Goal: Task Accomplishment & Management: Manage account settings

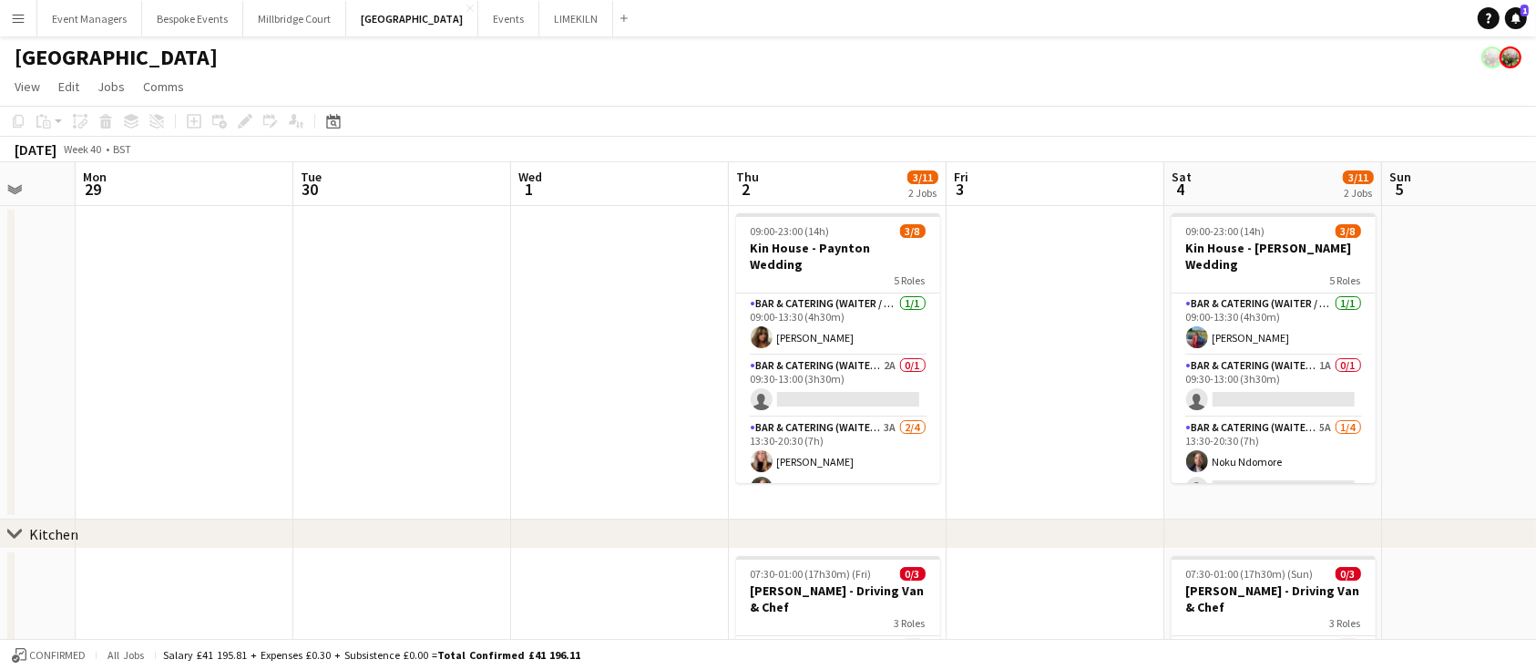
scroll to position [0, 579]
click at [805, 365] on app-card-role "Bar & Catering (Waiter / waitress) 2A 0/1 09:30-13:00 (3h30m) single-neutral-ac…" at bounding box center [837, 386] width 204 height 62
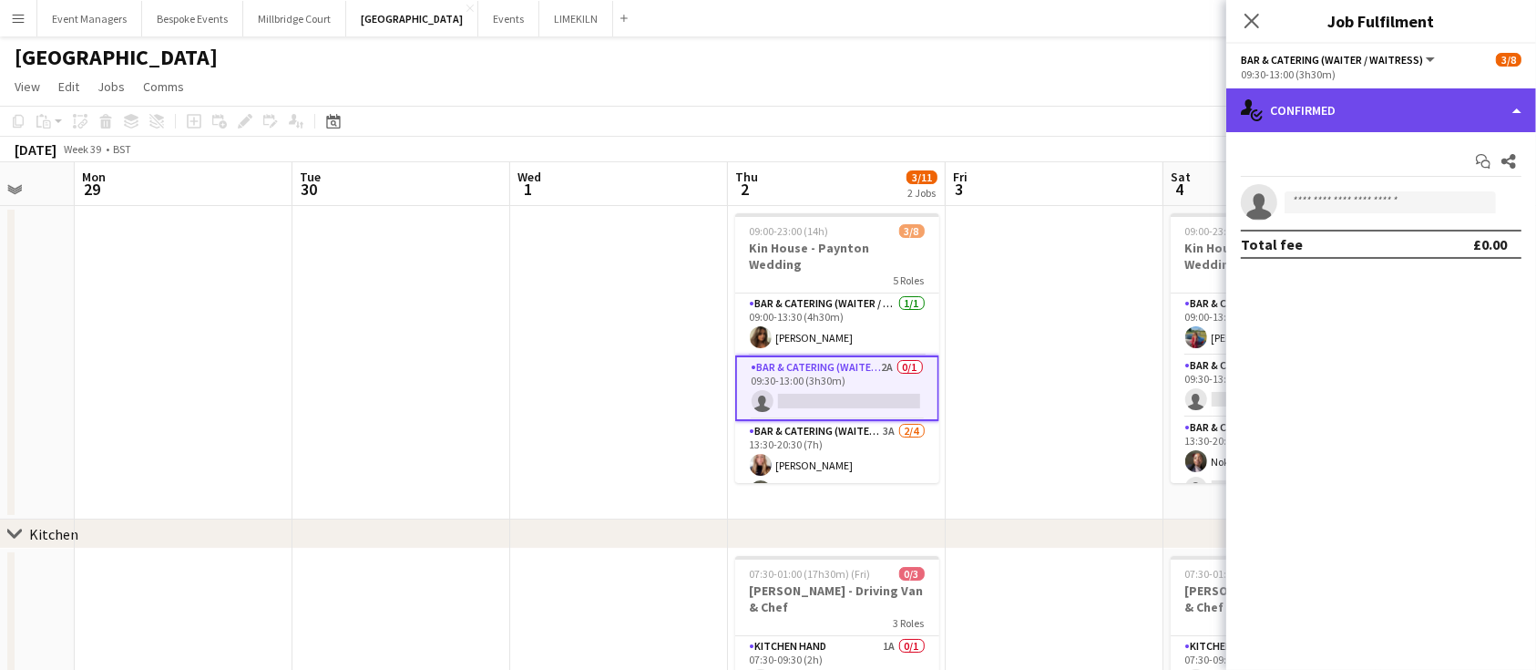
click at [1391, 98] on div "single-neutral-actions-check-2 Confirmed" at bounding box center [1382, 110] width 310 height 44
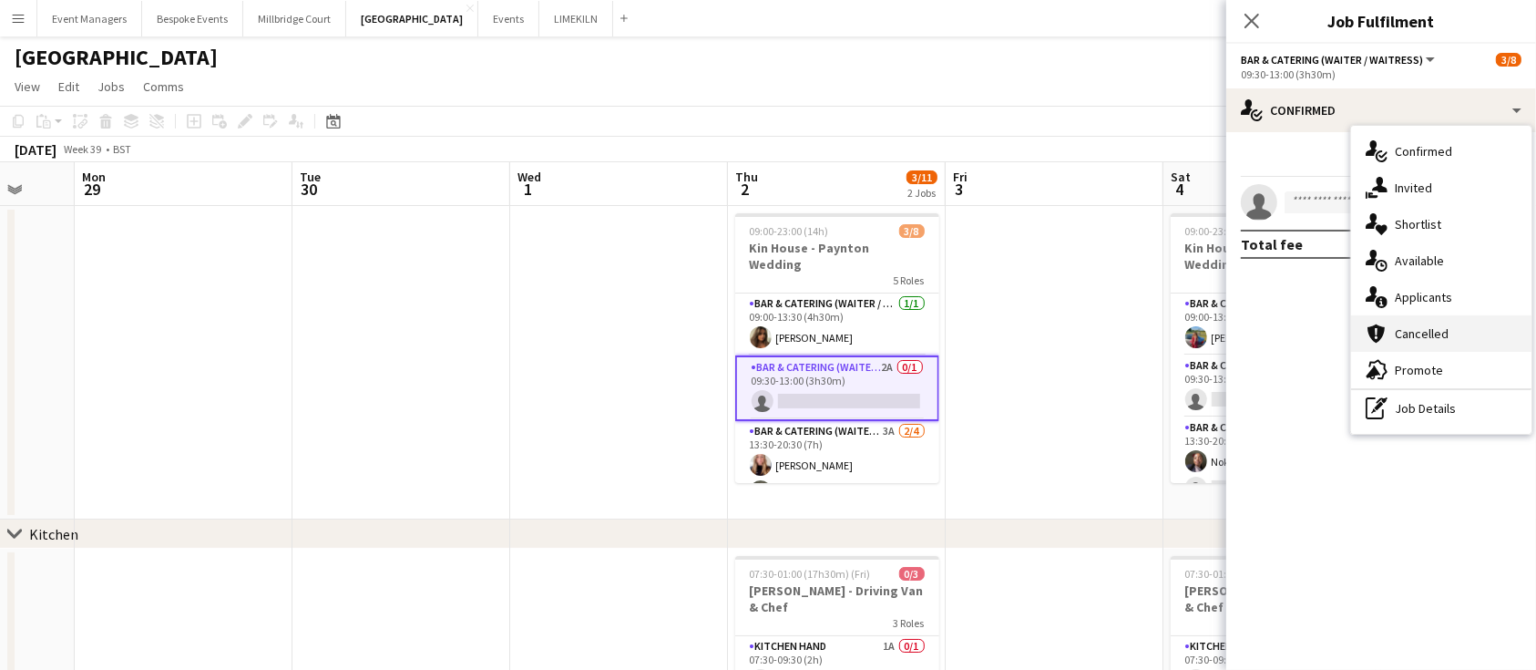
click at [1422, 317] on div "cancellation Cancelled" at bounding box center [1441, 333] width 180 height 36
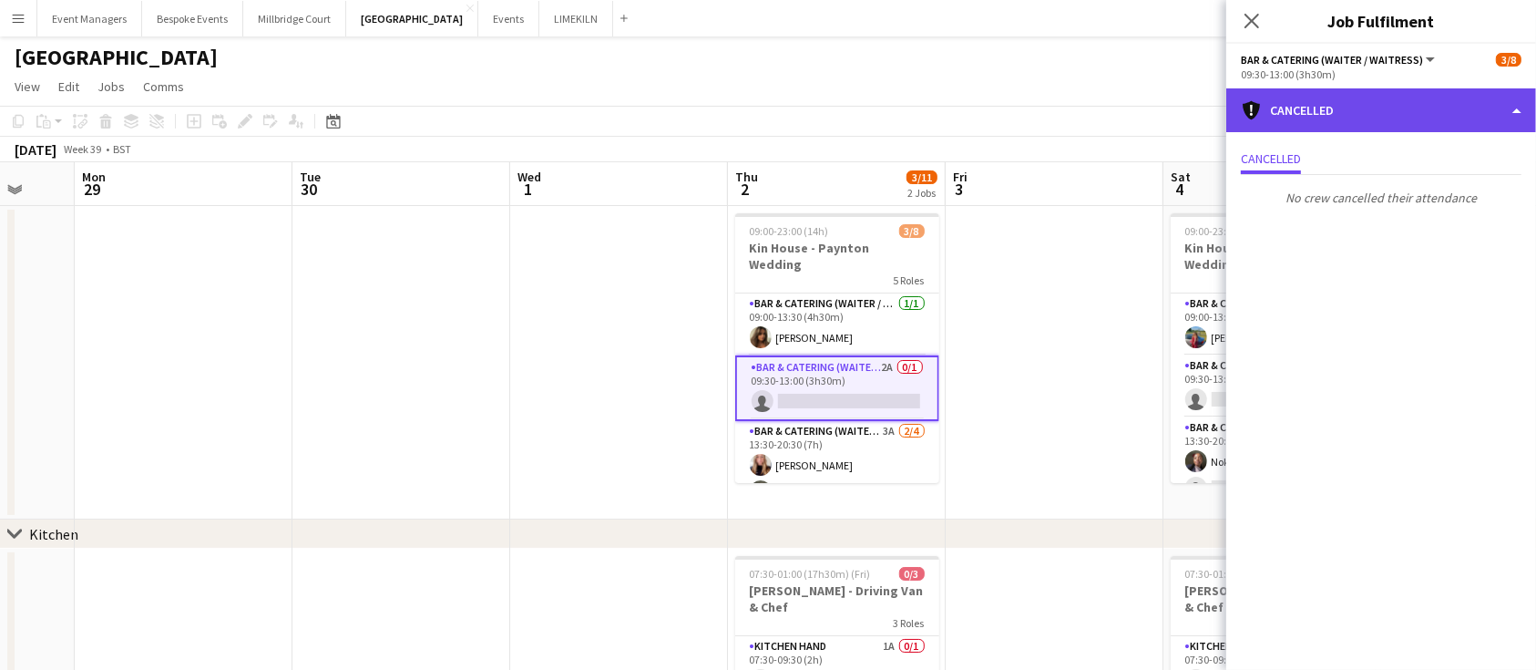
click at [1325, 114] on div "cancellation Cancelled" at bounding box center [1382, 110] width 310 height 44
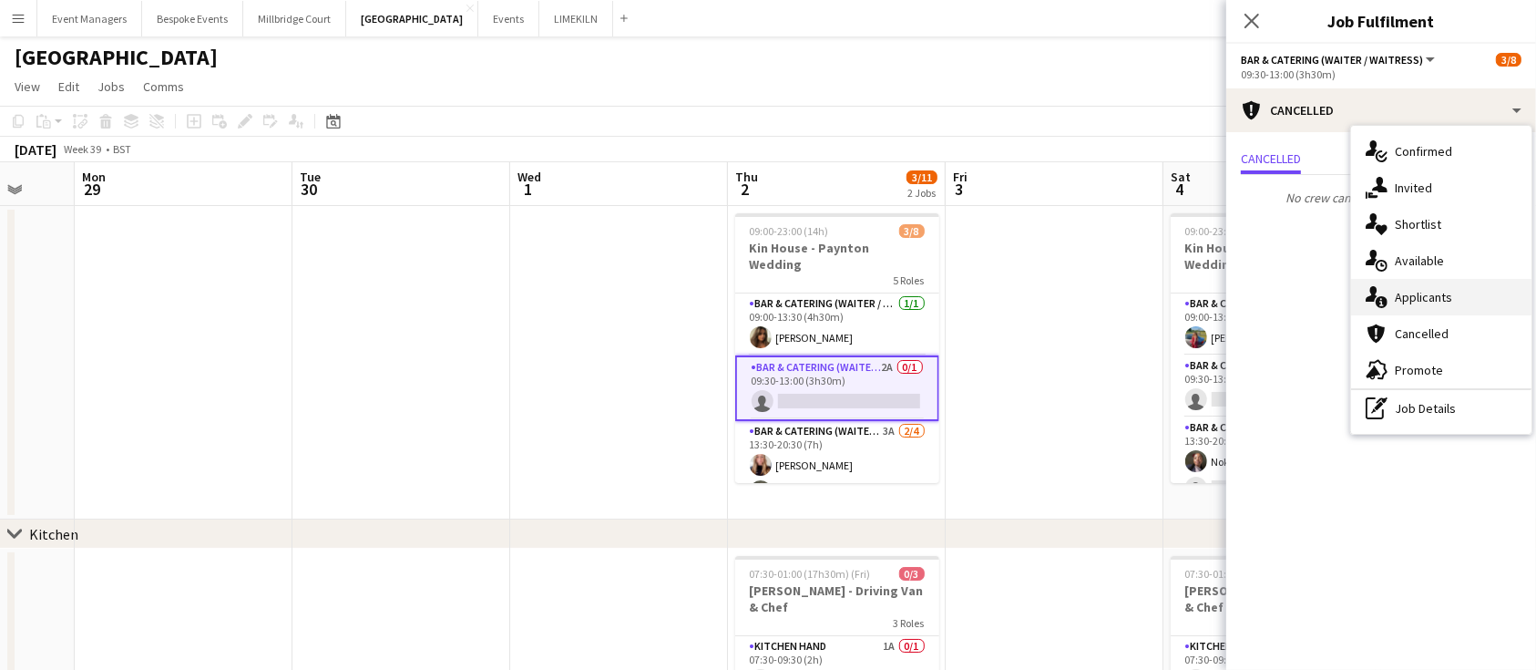
click at [1398, 293] on div "single-neutral-actions-information Applicants" at bounding box center [1441, 297] width 180 height 36
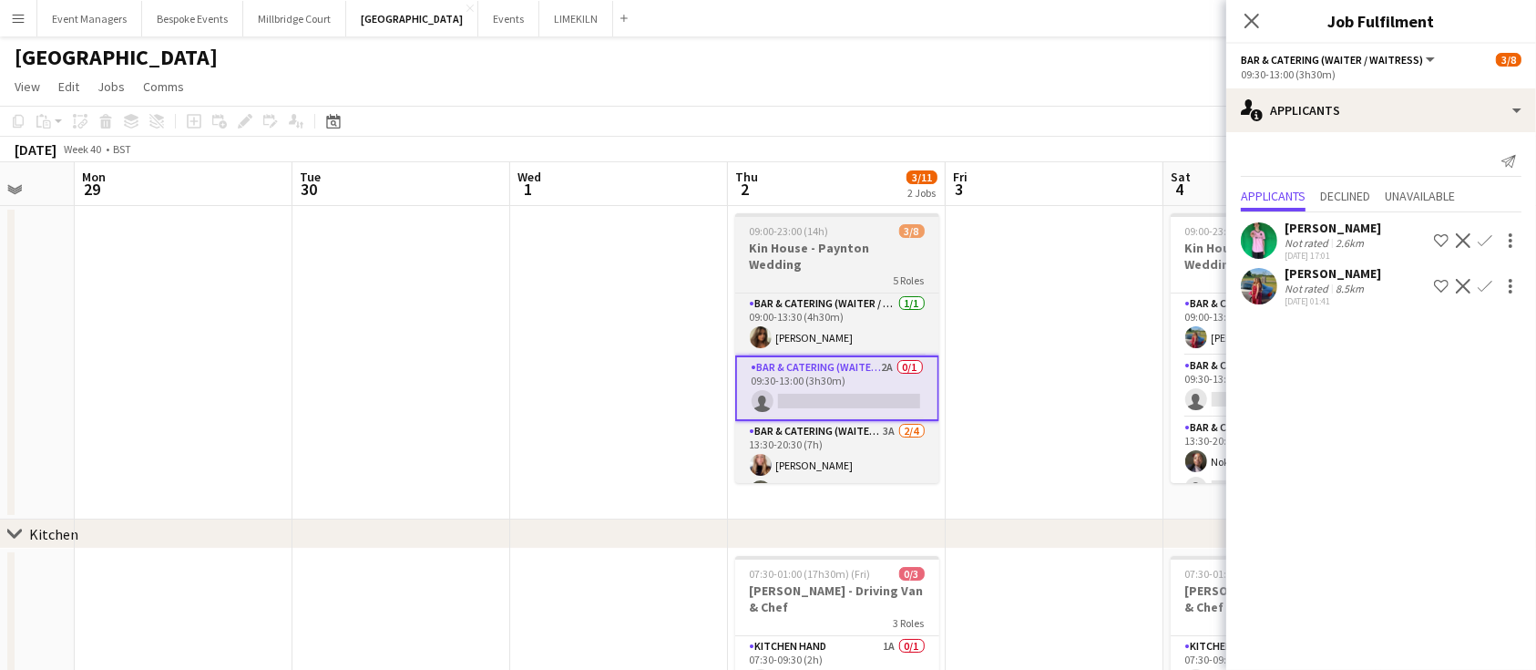
scroll to position [0, 924]
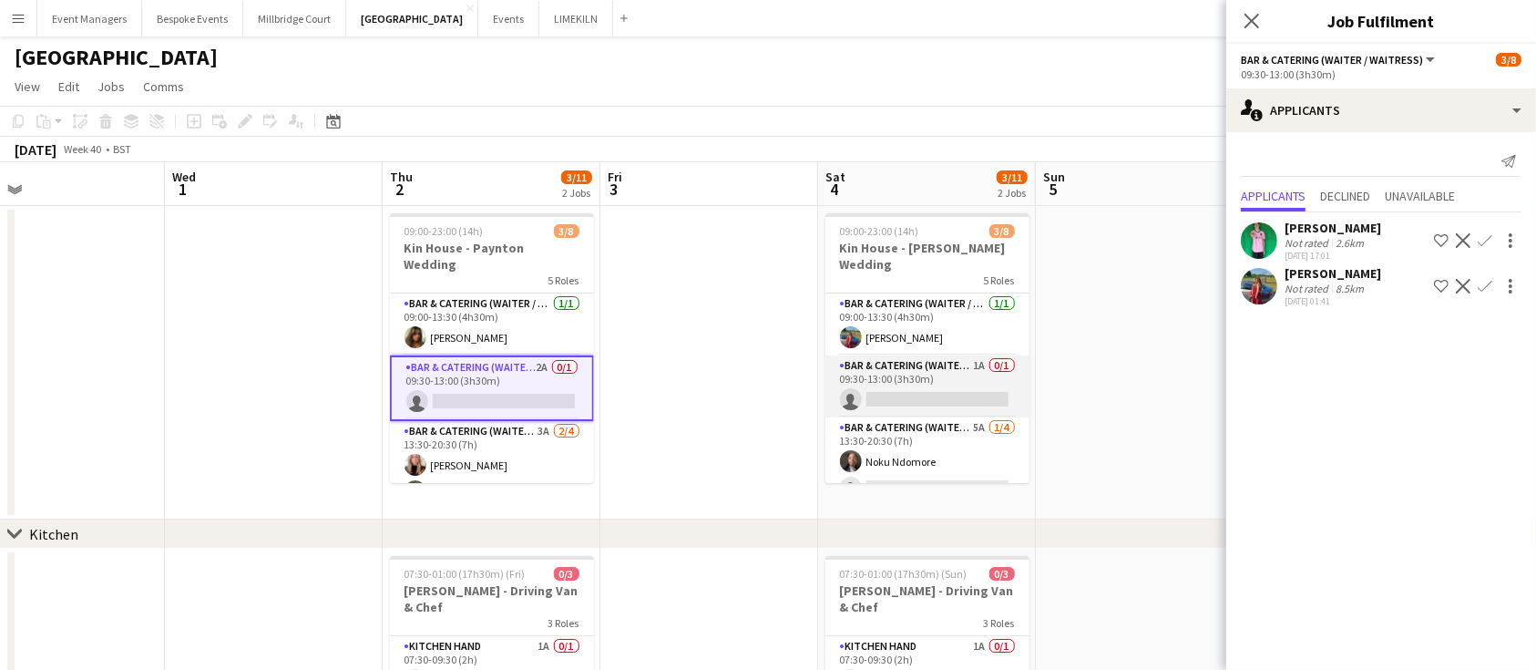
click at [952, 360] on app-card-role "Bar & Catering (Waiter / waitress) 1A 0/1 09:30-13:00 (3h30m) single-neutral-ac…" at bounding box center [928, 386] width 204 height 62
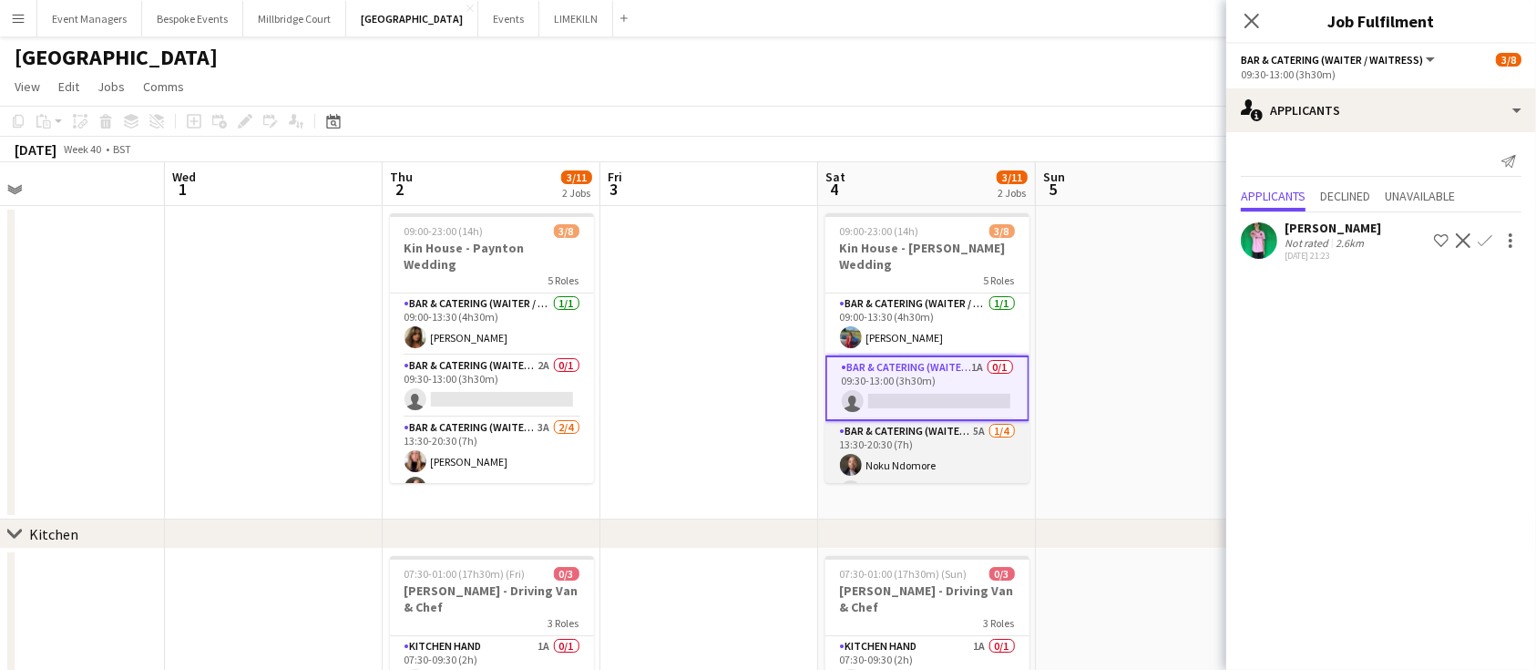
click at [877, 448] on app-card-role "Bar & Catering (Waiter / waitress) 5A [DATE] 13:30-20:30 (7h) Noku Ndomore sing…" at bounding box center [928, 491] width 204 height 141
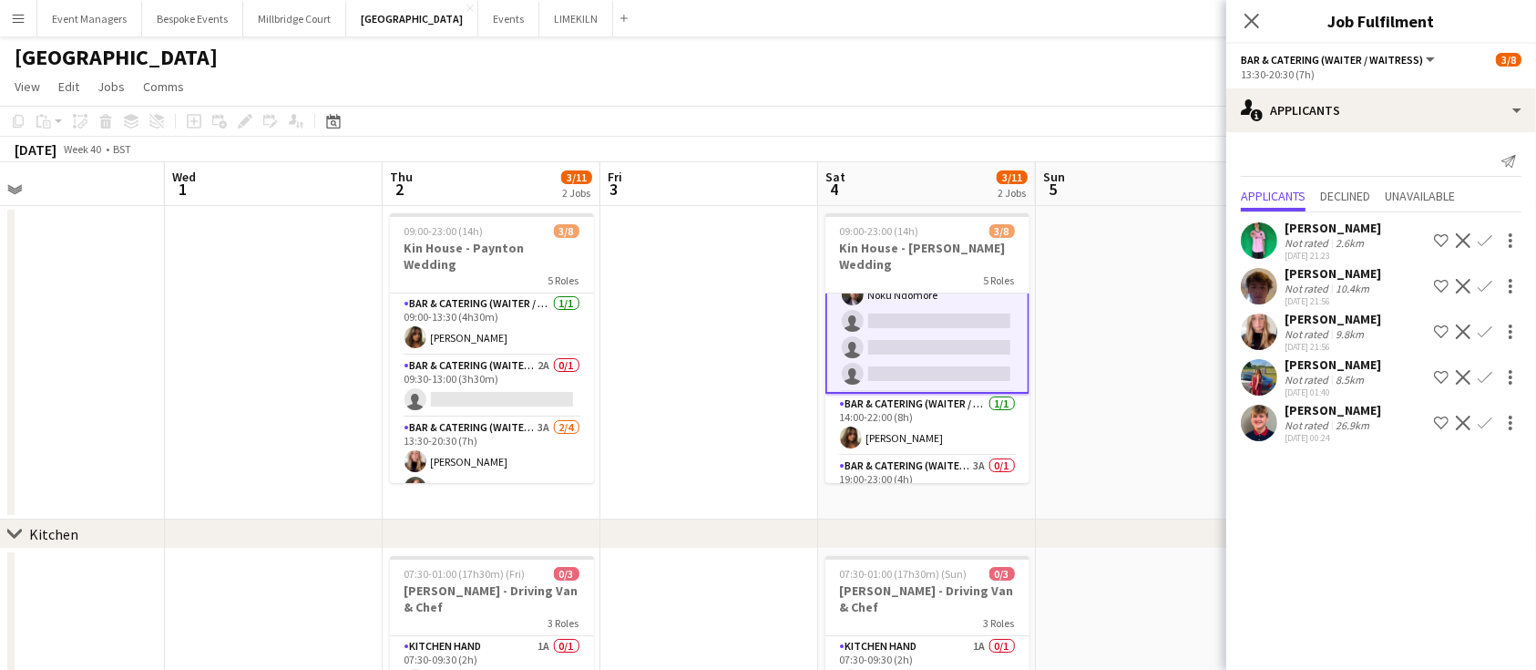
scroll to position [169, 0]
click at [897, 461] on app-card-role "Bar & Catering (Waiter / waitress) 3A 0/1 19:00-23:00 (4h) single-neutral-actio…" at bounding box center [928, 486] width 204 height 62
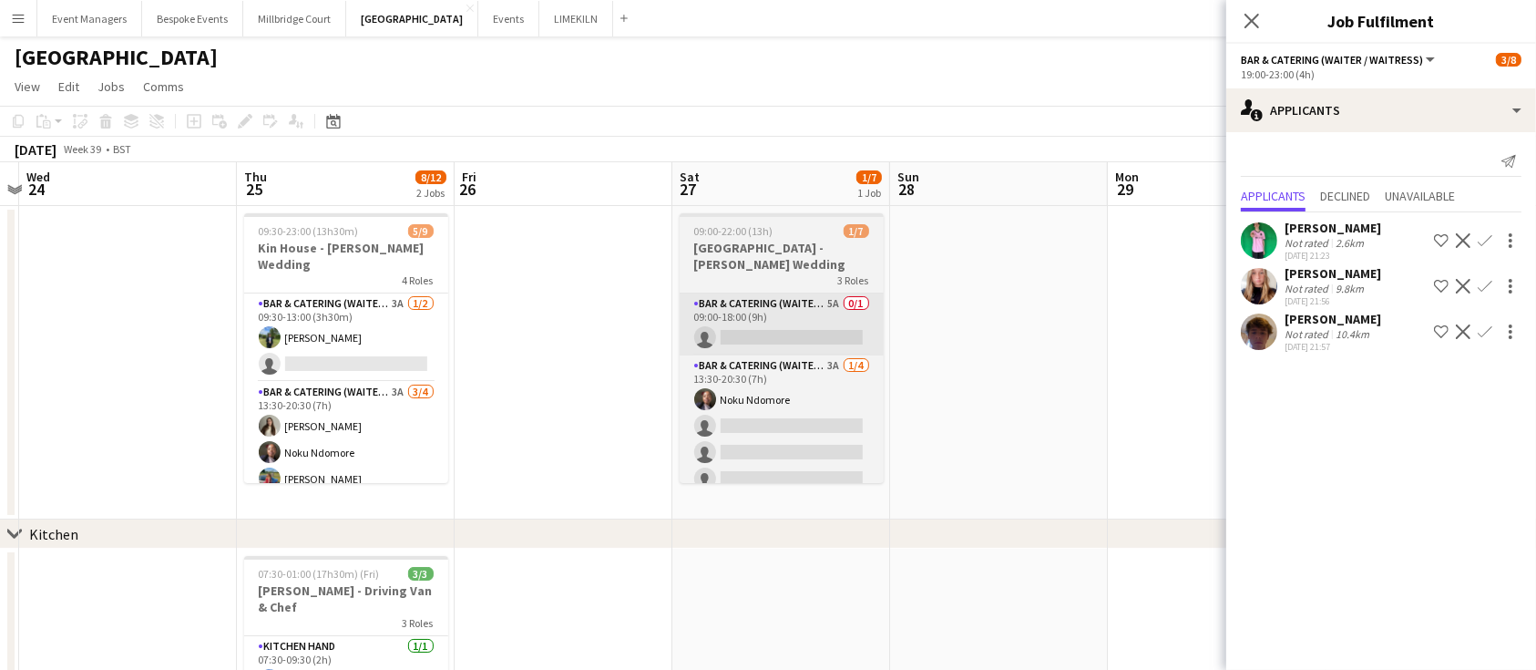
scroll to position [0, 394]
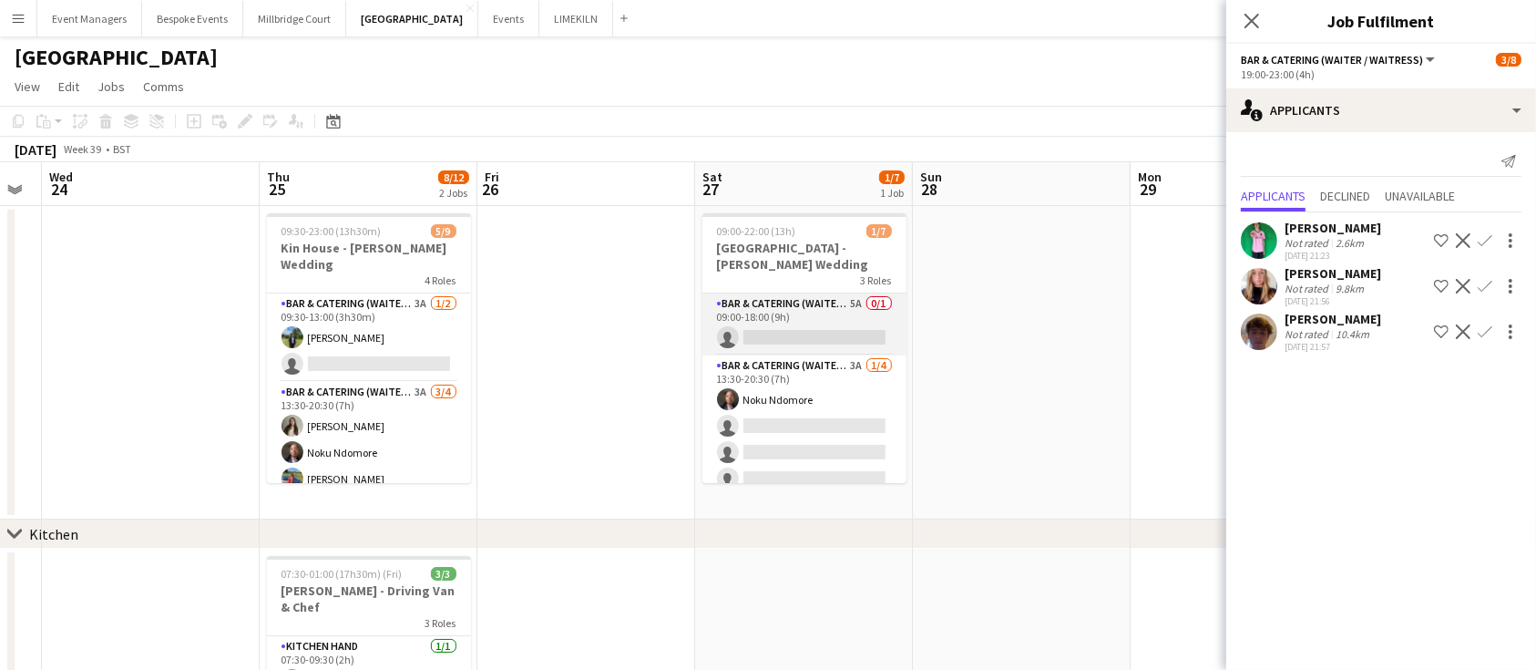
click at [781, 322] on app-card-role "Bar & Catering (Waiter / waitress) 5A 0/1 09:00-18:00 (9h) single-neutral-actio…" at bounding box center [805, 324] width 204 height 62
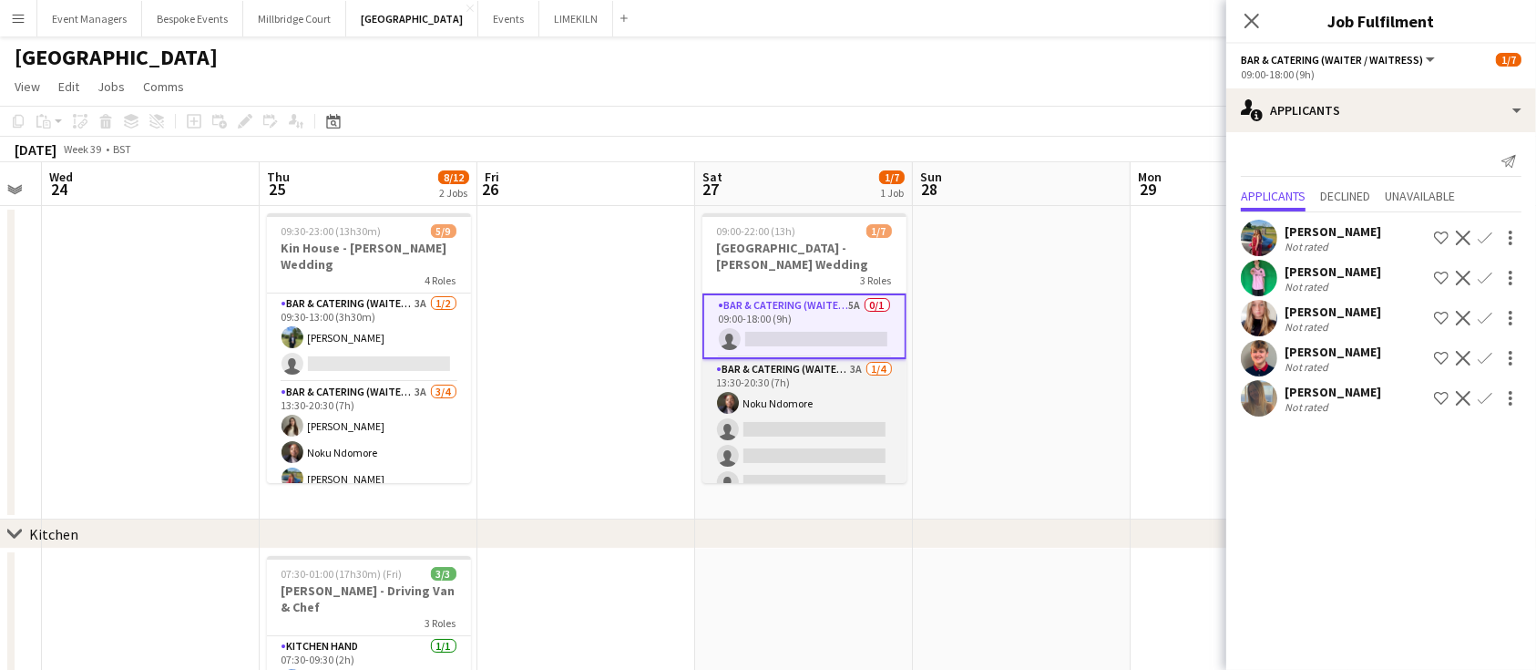
scroll to position [182, 0]
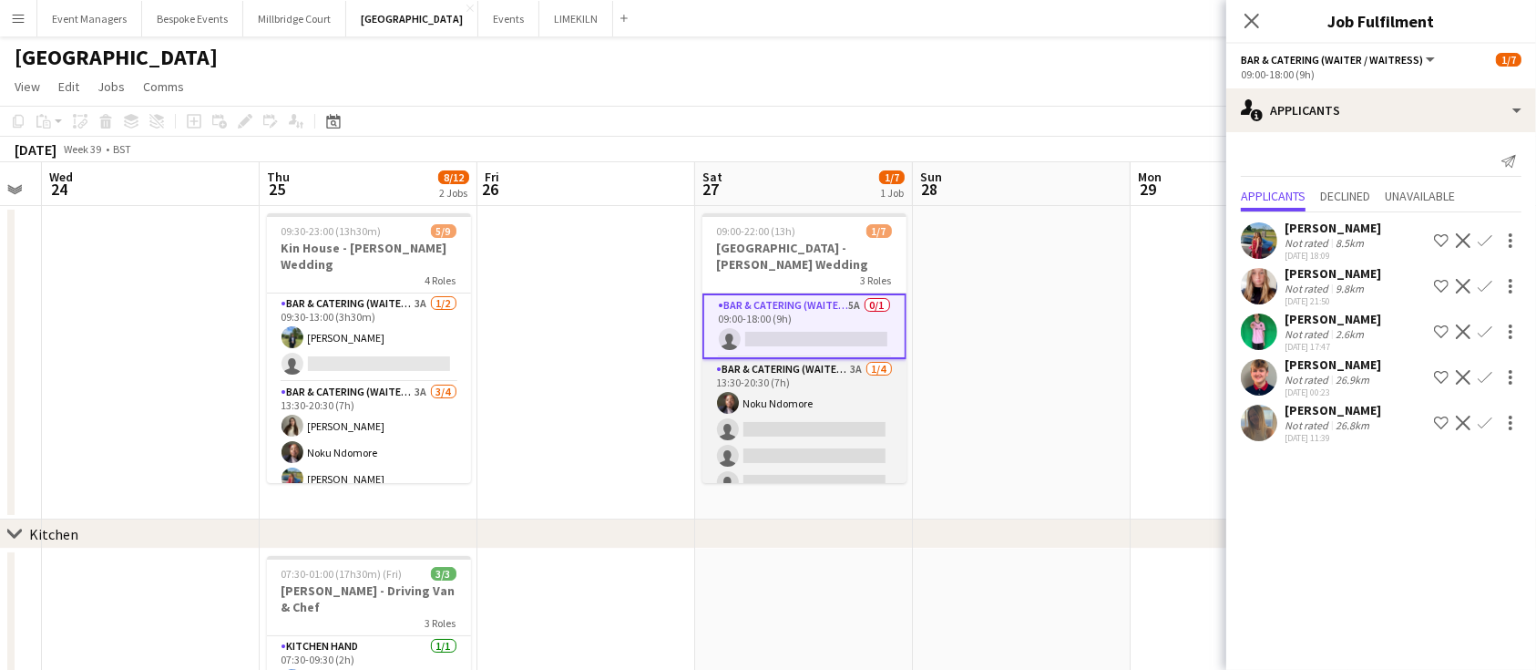
click at [800, 396] on app-card-role "Bar & Catering (Waiter / waitress) 3A [DATE] 13:30-20:30 (7h) Noku Ndomore sing…" at bounding box center [805, 429] width 204 height 141
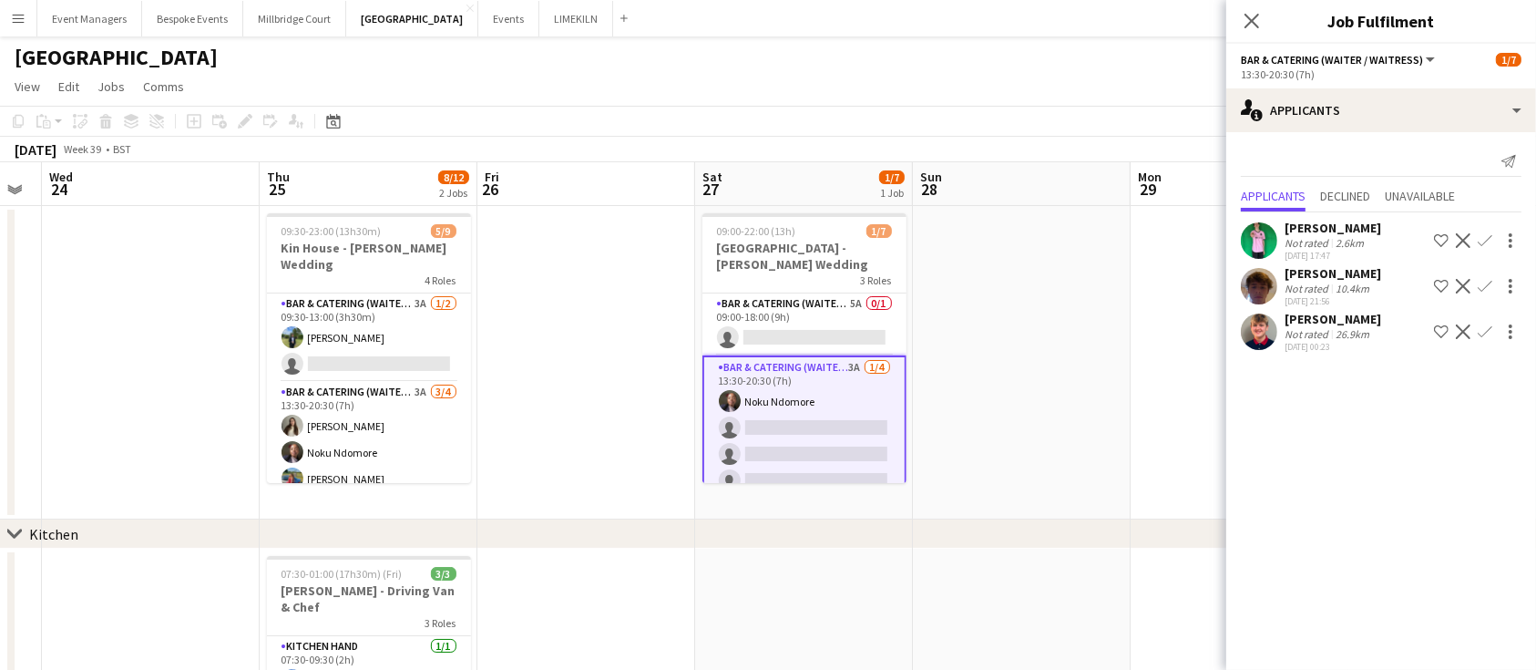
scroll to position [88, 0]
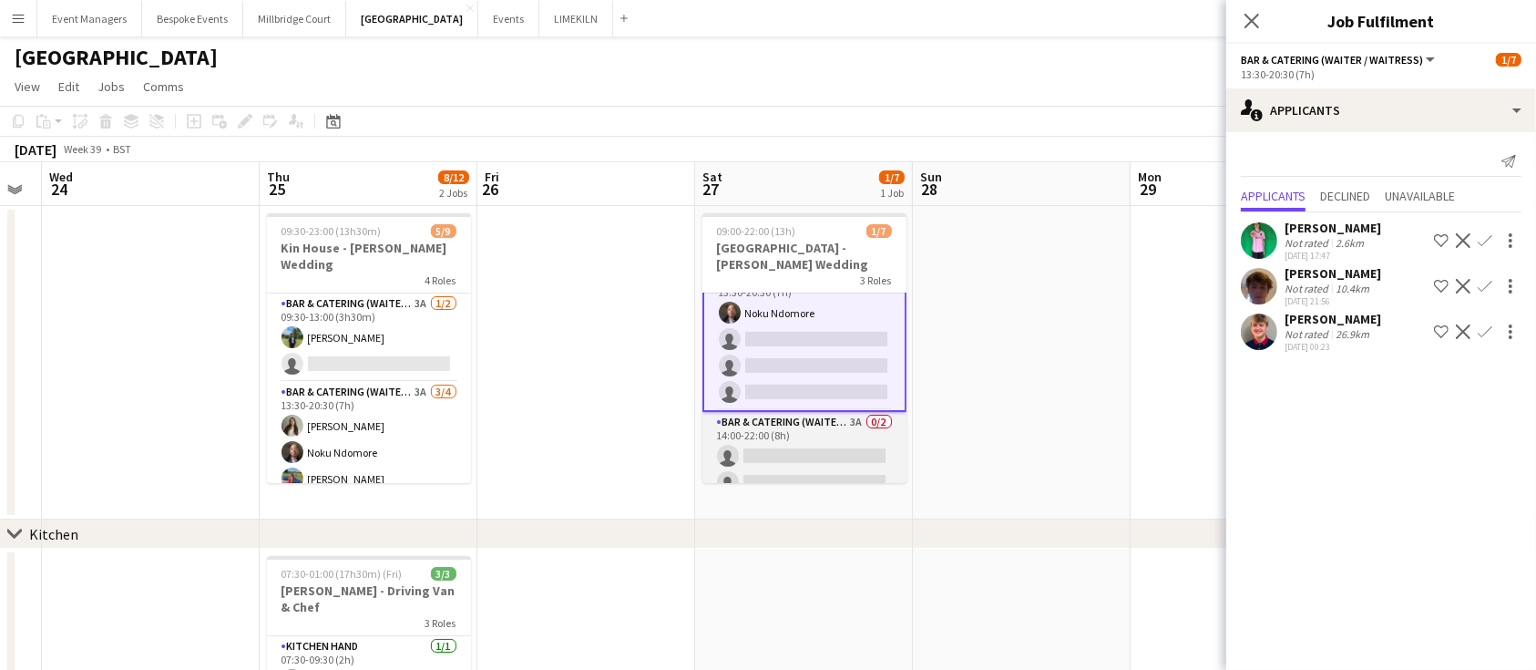
click at [808, 430] on app-card-role "Bar & Catering (Waiter / waitress) 3A 0/2 14:00-22:00 (8h) single-neutral-actio…" at bounding box center [805, 456] width 204 height 88
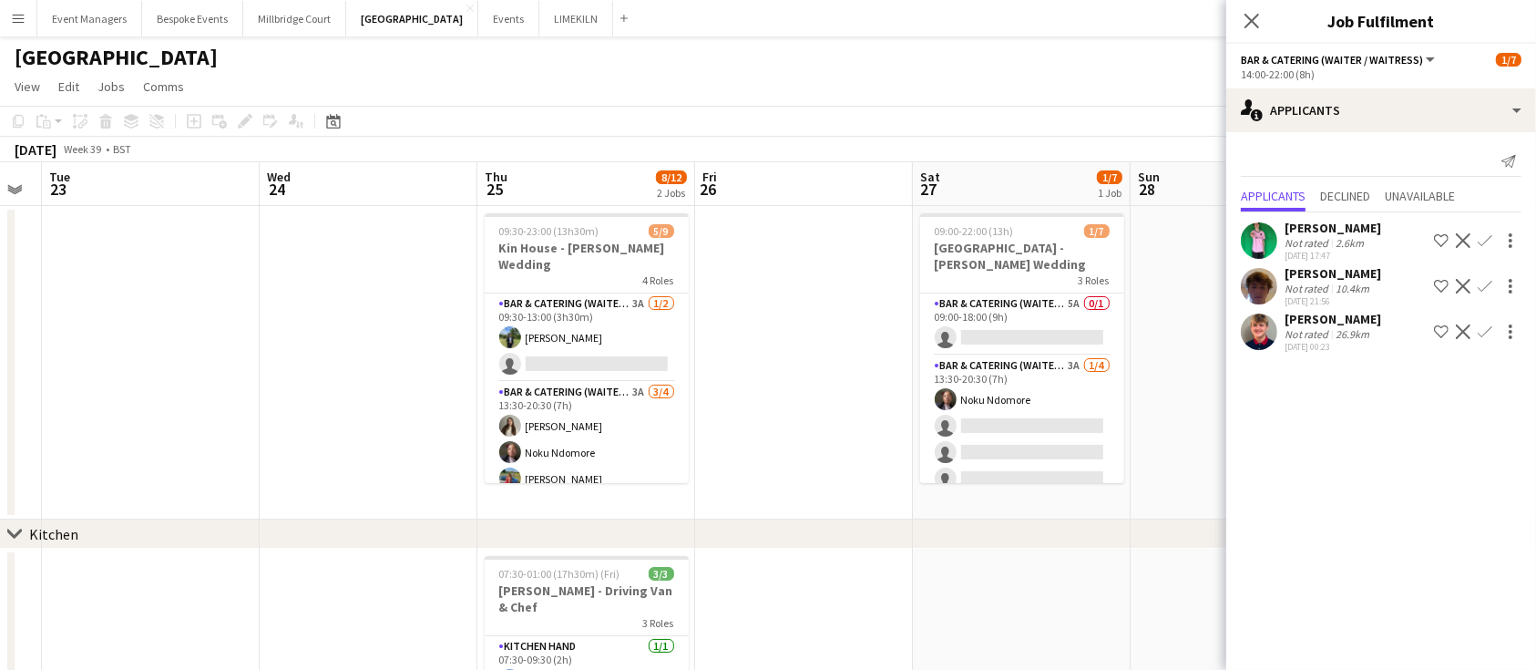
scroll to position [0, 507]
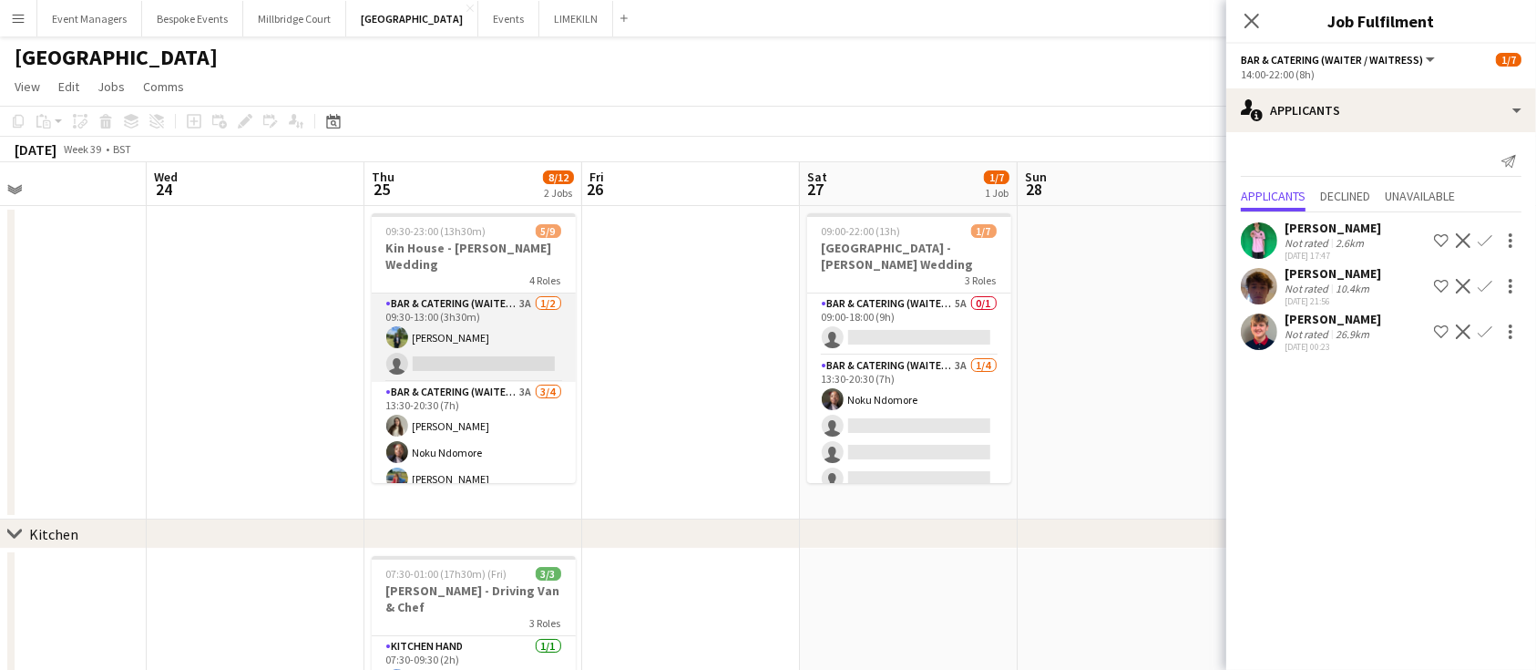
click at [430, 331] on app-card-role "Bar & Catering (Waiter / waitress) 3A [DATE] 09:30-13:00 (3h30m) [PERSON_NAME] …" at bounding box center [474, 337] width 204 height 88
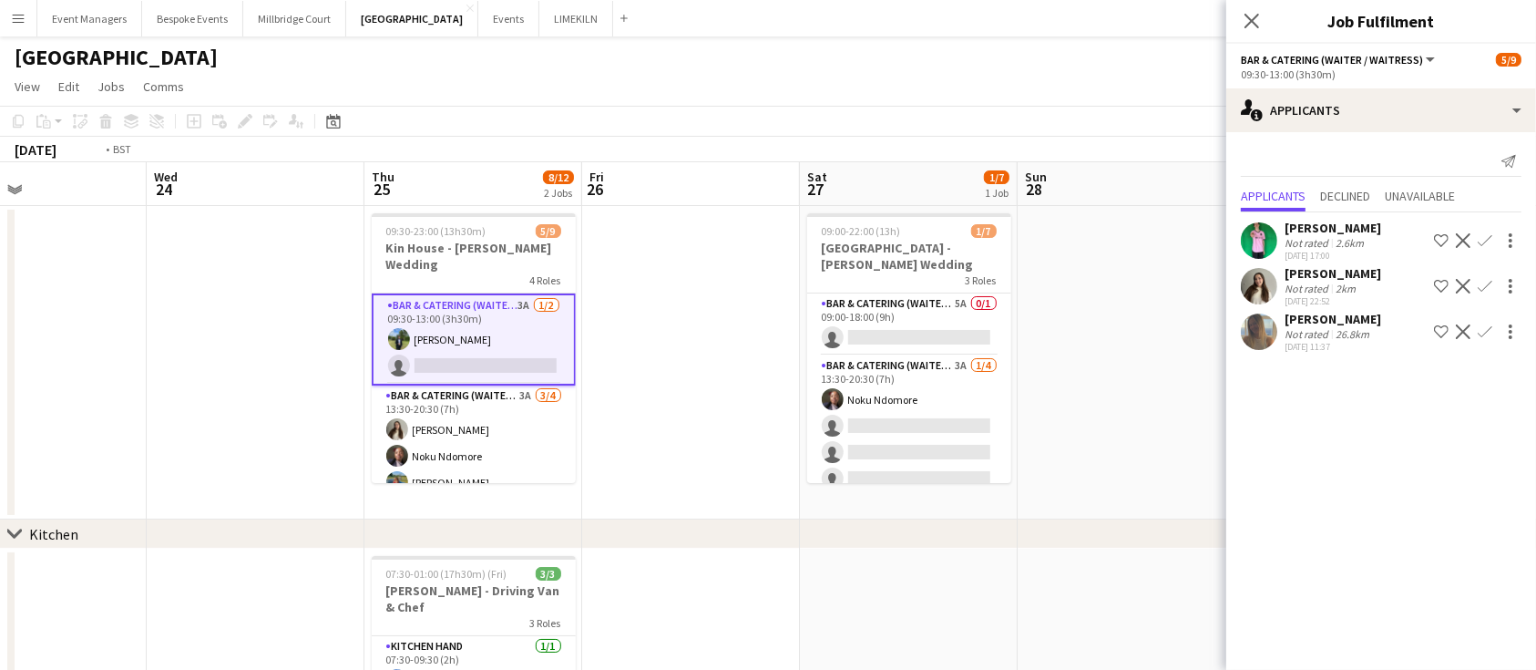
scroll to position [0, 433]
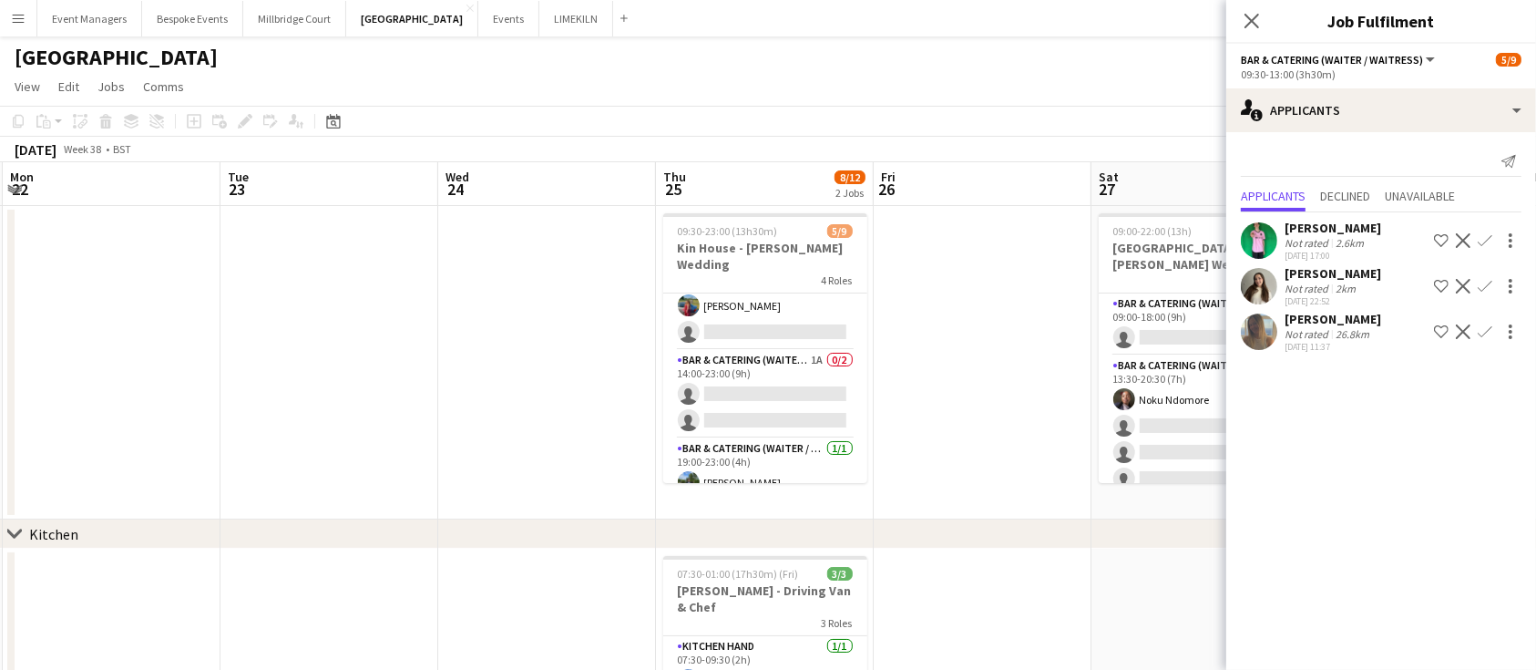
click at [725, 362] on app-card-role "Bar & Catering (Waiter / waitress) 1A 0/2 14:00-23:00 (9h) single-neutral-actio…" at bounding box center [765, 394] width 204 height 88
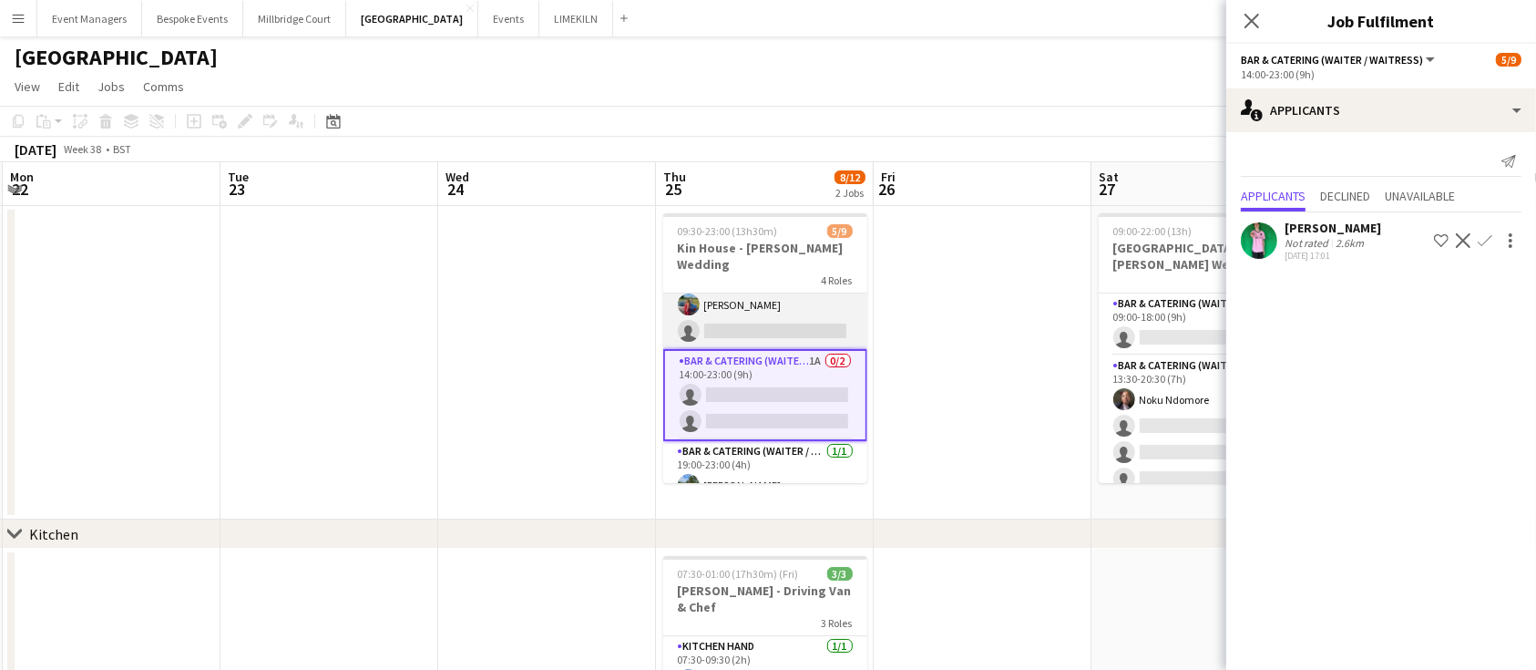
click at [726, 308] on app-card-role "Bar & Catering (Waiter / waitress) 3A [DATE] 13:30-20:30 (7h) [PERSON_NAME] Nok…" at bounding box center [765, 278] width 204 height 141
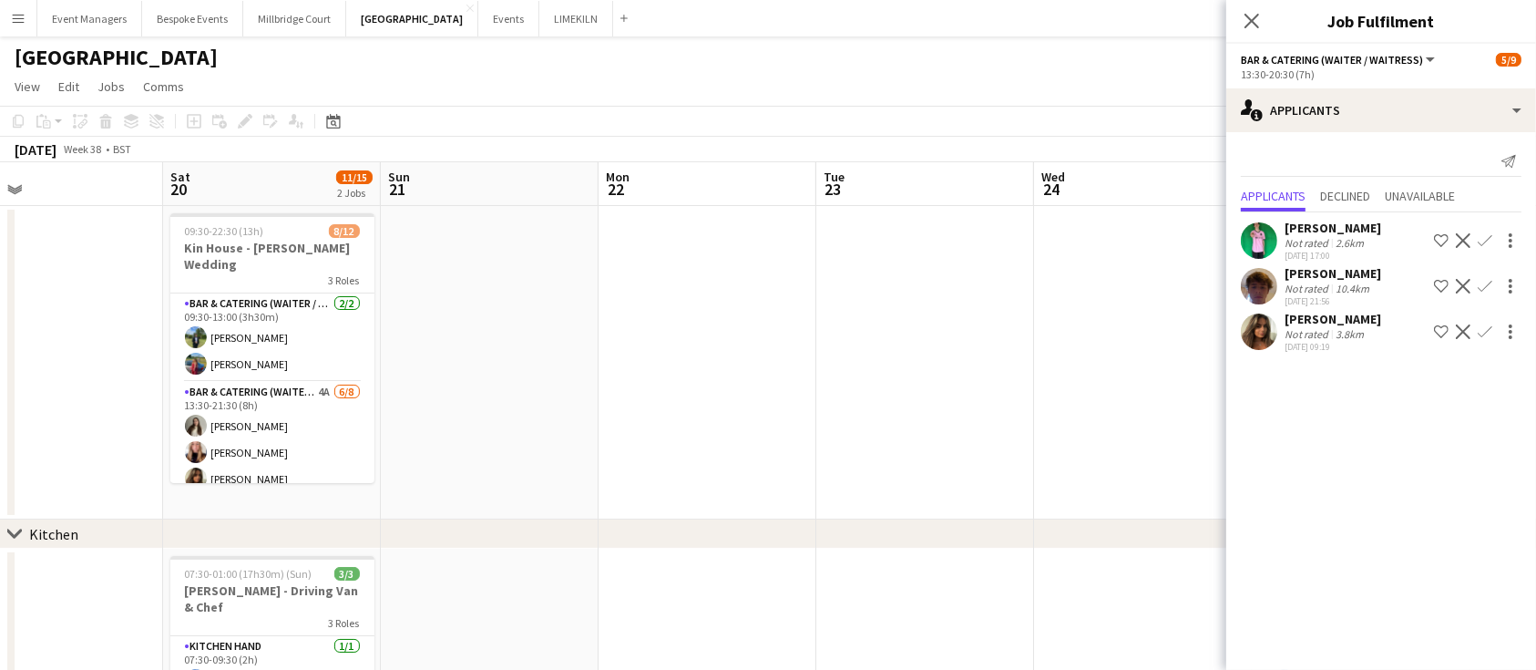
scroll to position [0, 459]
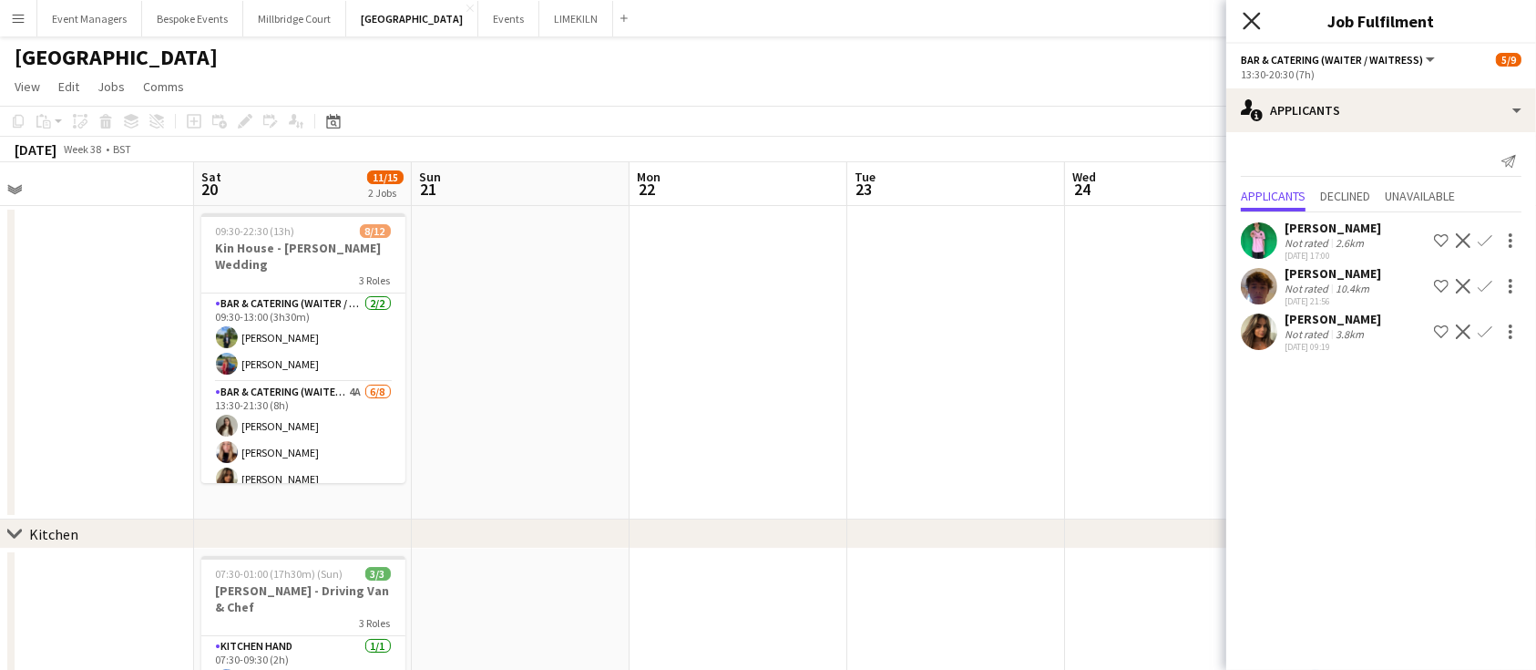
click at [1259, 26] on icon "Close pop-in" at bounding box center [1251, 20] width 17 height 17
